Goal: Transaction & Acquisition: Purchase product/service

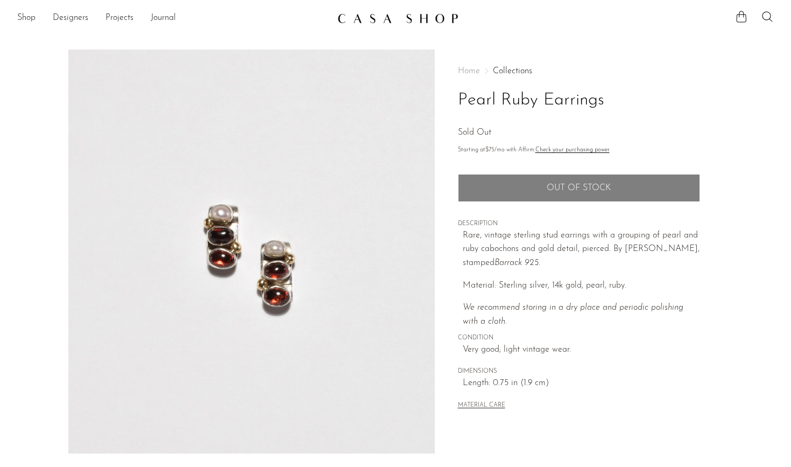
click at [348, 16] on img at bounding box center [397, 18] width 121 height 11
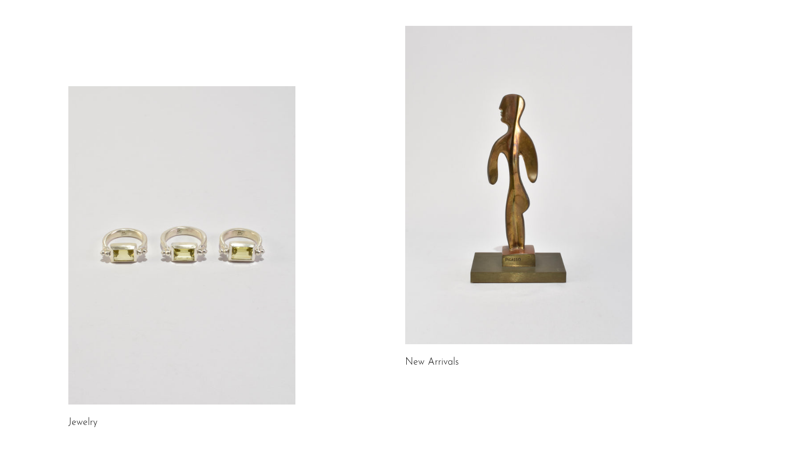
scroll to position [54, 0]
click at [244, 180] on link at bounding box center [181, 245] width 227 height 318
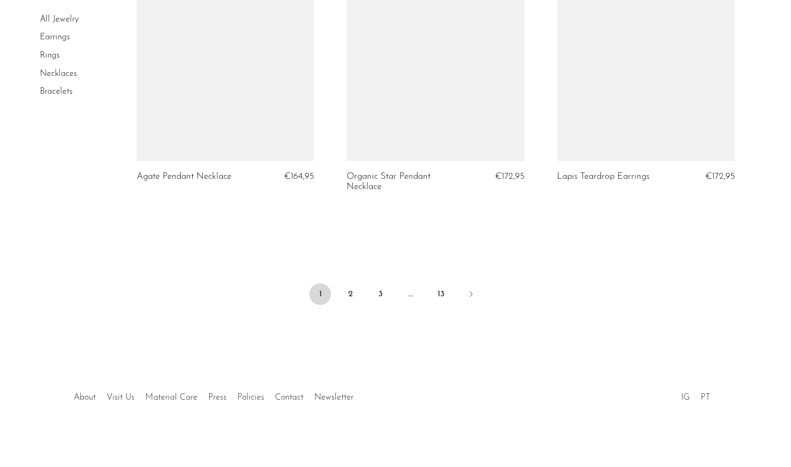
scroll to position [3463, 0]
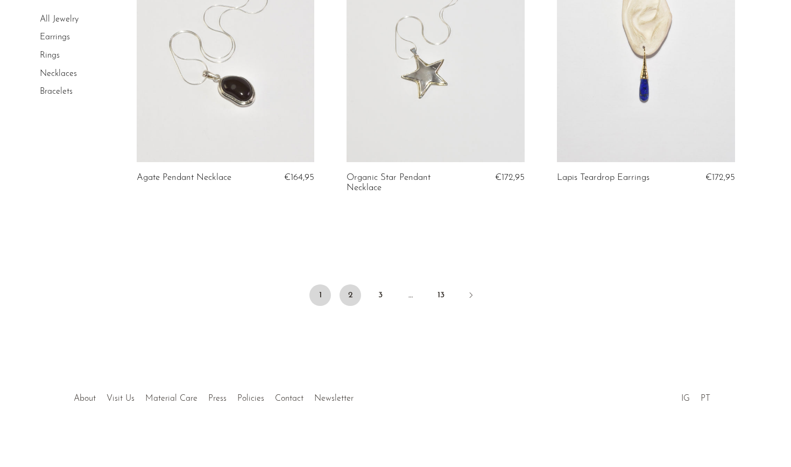
click at [356, 294] on link "2" at bounding box center [351, 295] width 22 height 22
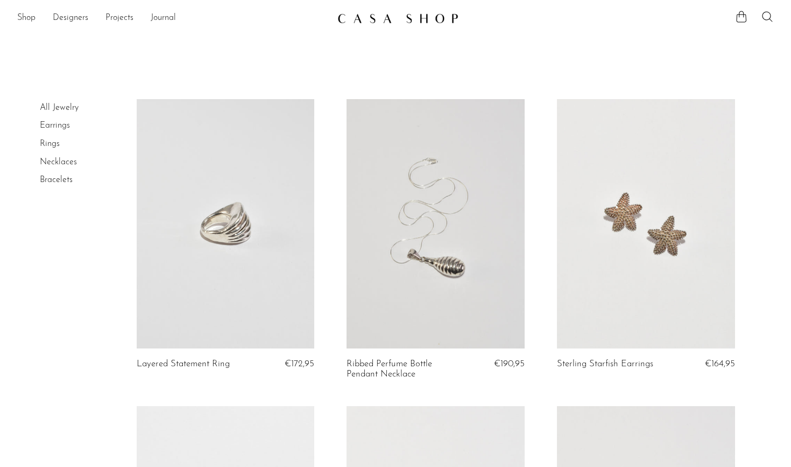
click at [414, 260] on link at bounding box center [436, 223] width 178 height 249
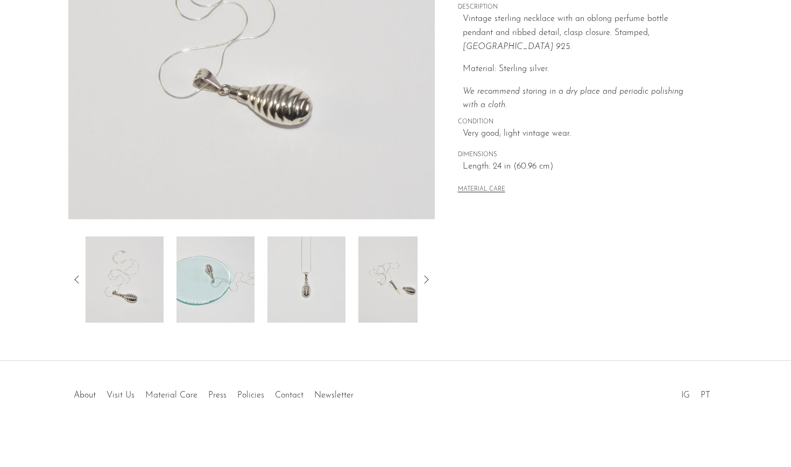
scroll to position [234, 0]
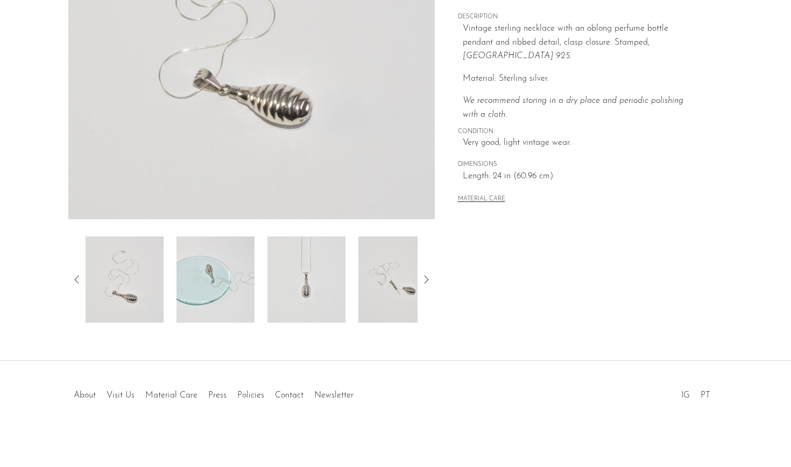
click at [207, 273] on img at bounding box center [216, 279] width 78 height 86
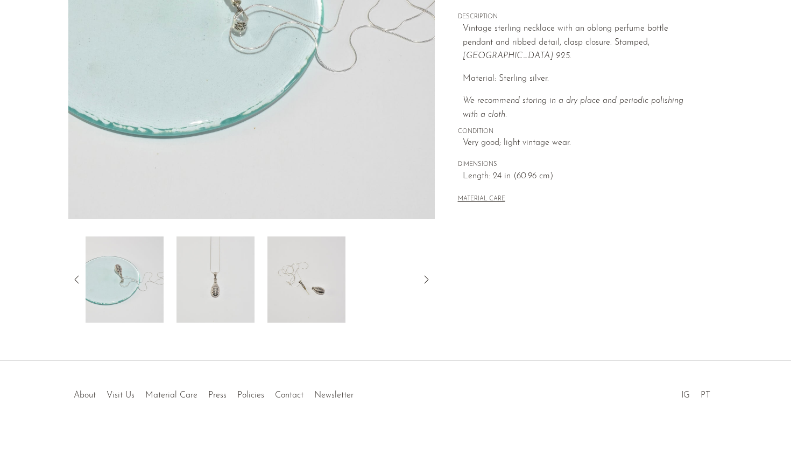
click at [207, 283] on img at bounding box center [216, 279] width 78 height 86
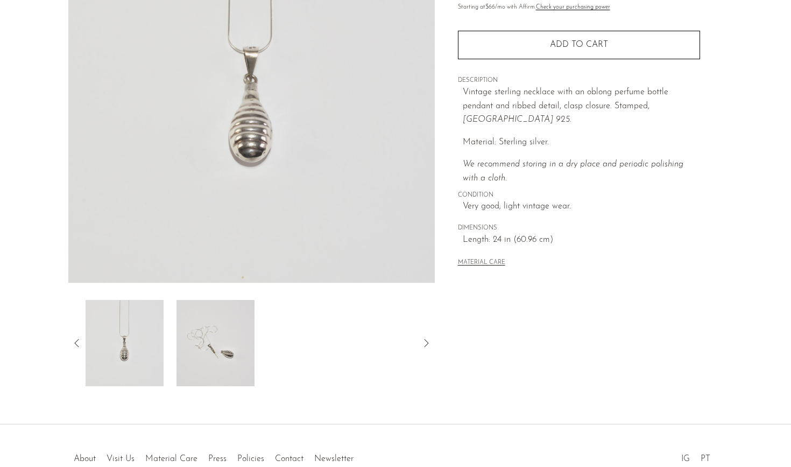
scroll to position [171, 0]
click at [191, 362] on img at bounding box center [216, 343] width 78 height 86
